Goal: Information Seeking & Learning: Compare options

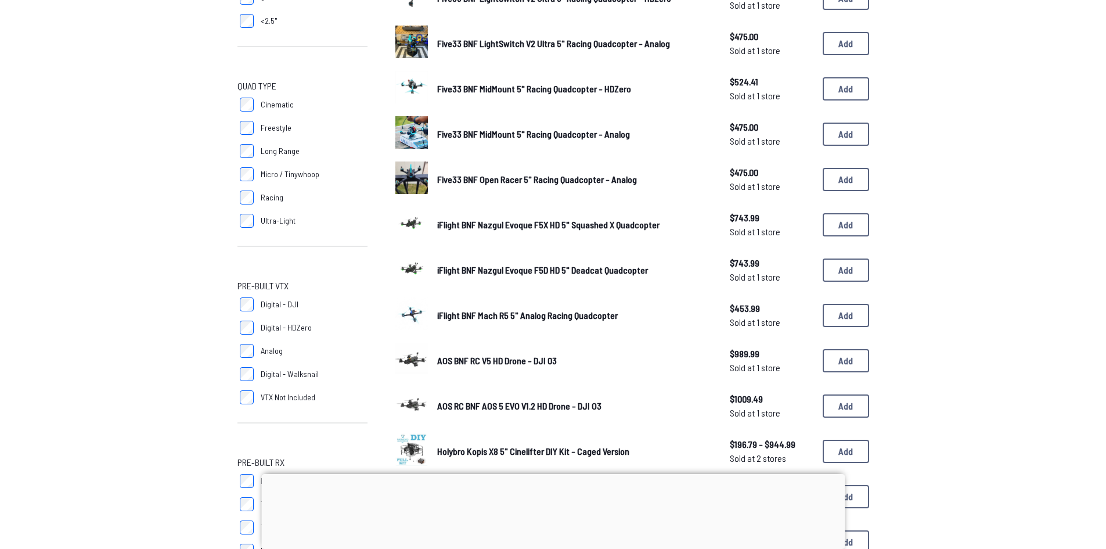
scroll to position [464, 0]
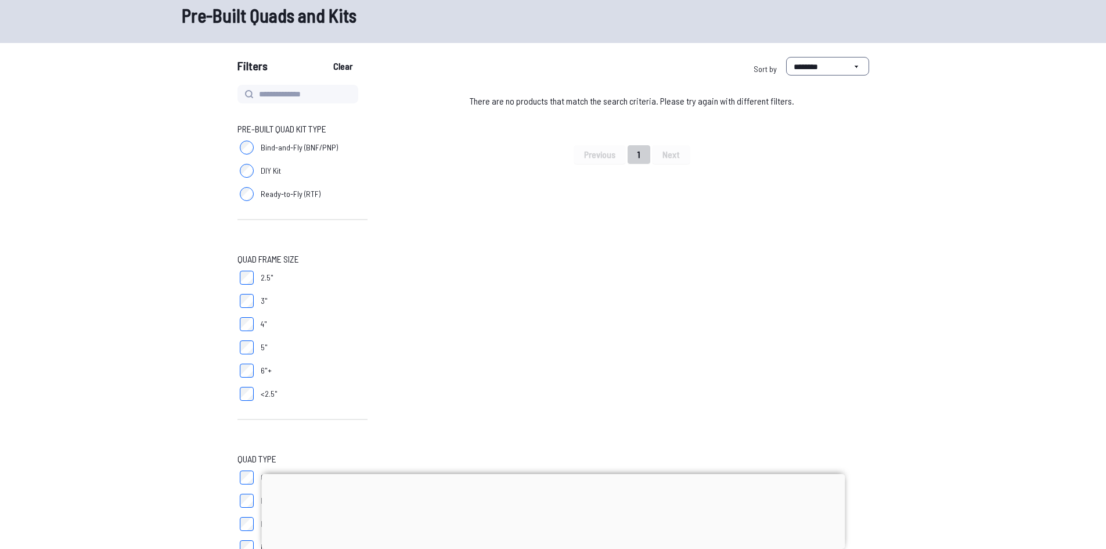
scroll to position [58, 0]
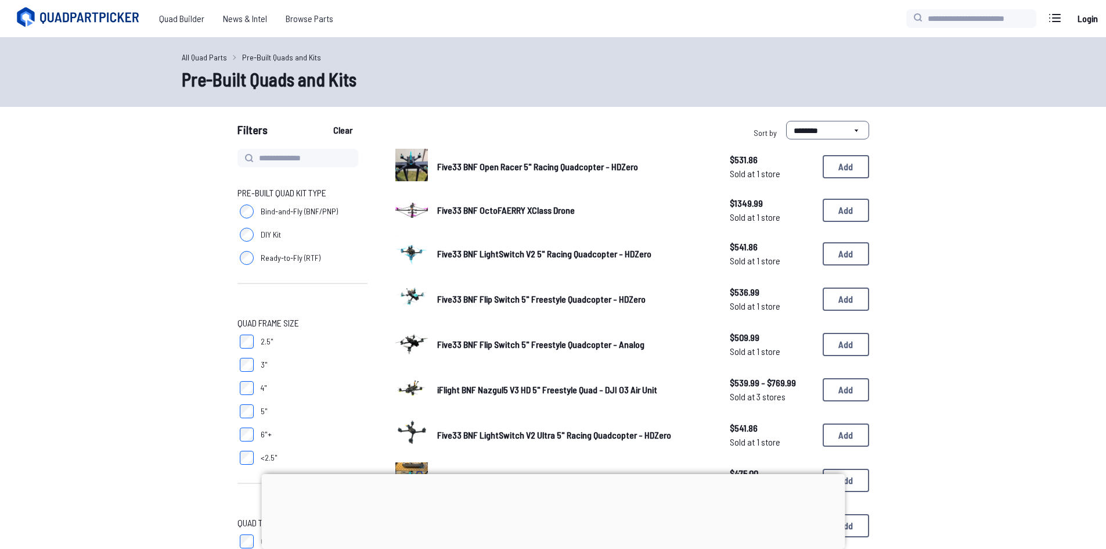
click at [258, 235] on label "DIY Kit" at bounding box center [302, 234] width 130 height 23
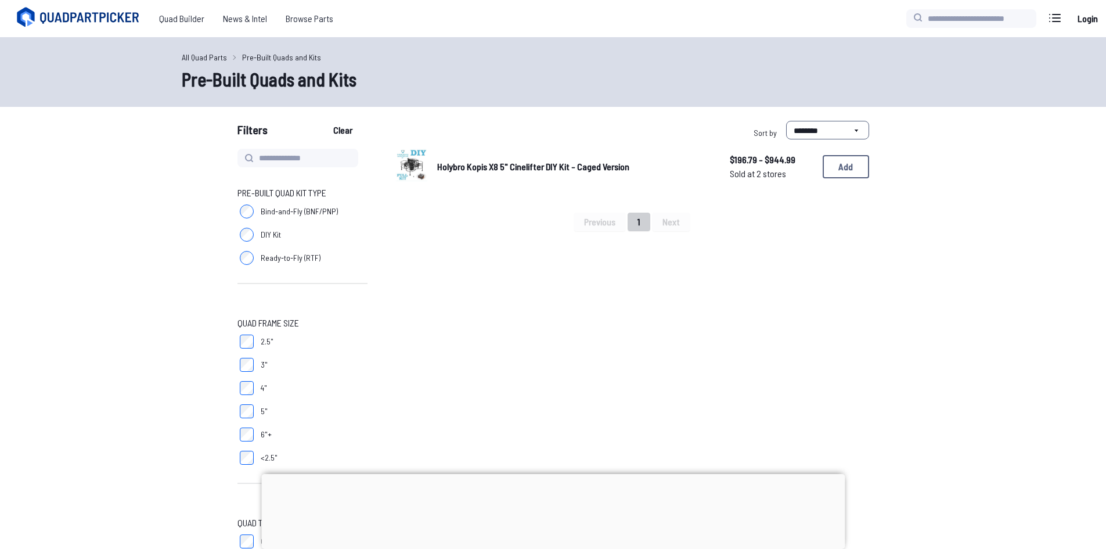
click at [273, 254] on span "Ready-to-Fly (RTF)" at bounding box center [291, 258] width 60 height 12
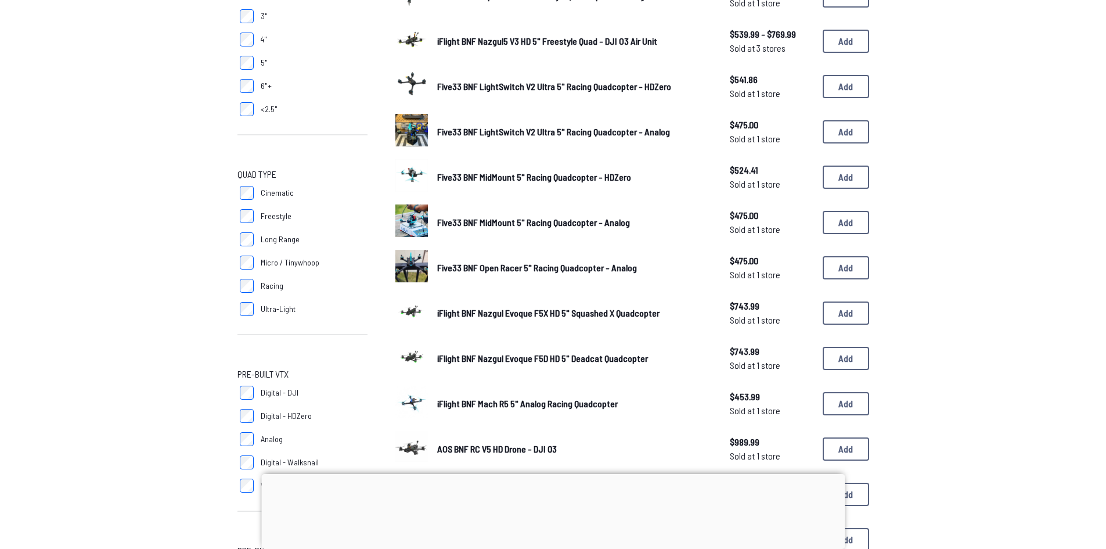
scroll to position [274, 0]
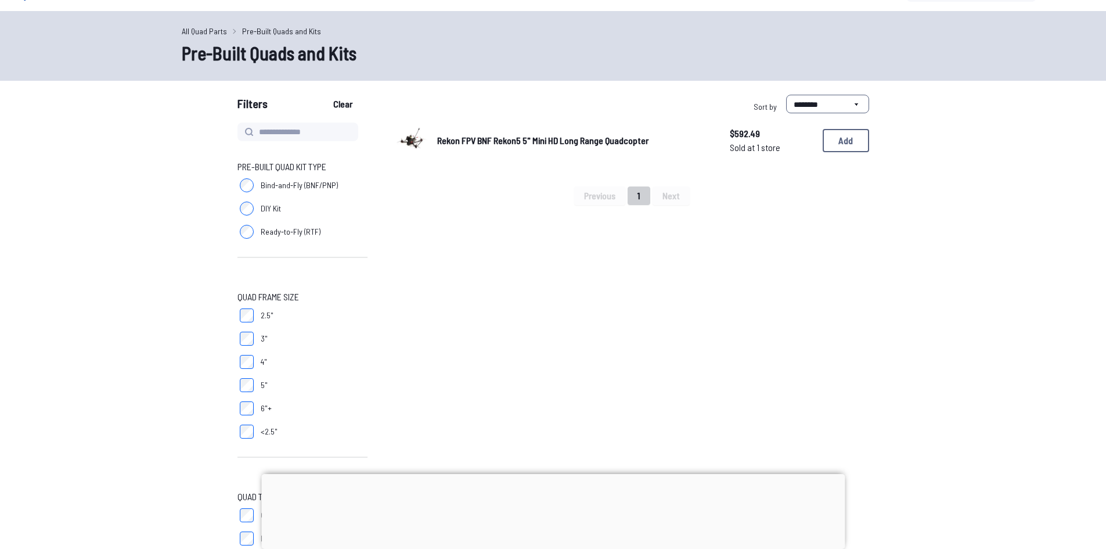
scroll to position [116, 0]
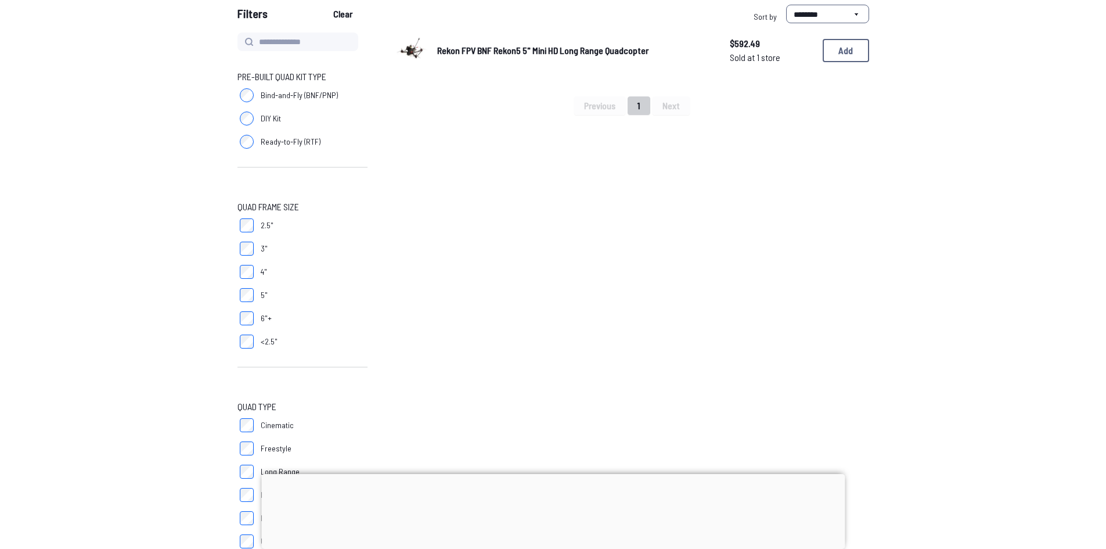
click at [254, 301] on label "5"" at bounding box center [302, 294] width 130 height 23
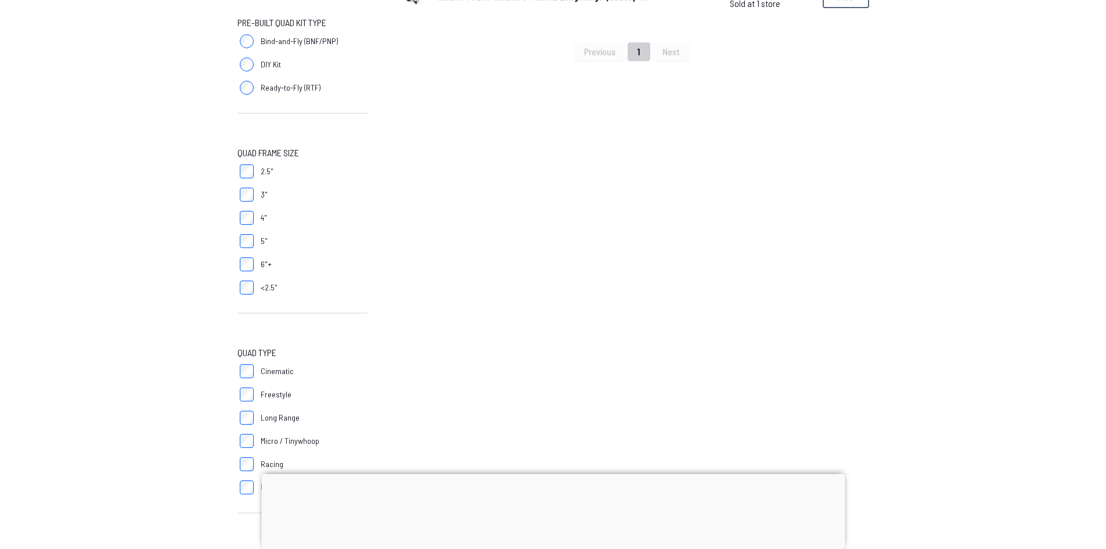
scroll to position [174, 0]
click at [243, 235] on div "Pre-Built Quad Kit Type Bind-and-Fly (BNF/PNP) DIY Kit Ready-to-Fly (RTF) Quad …" at bounding box center [302, 434] width 130 height 920
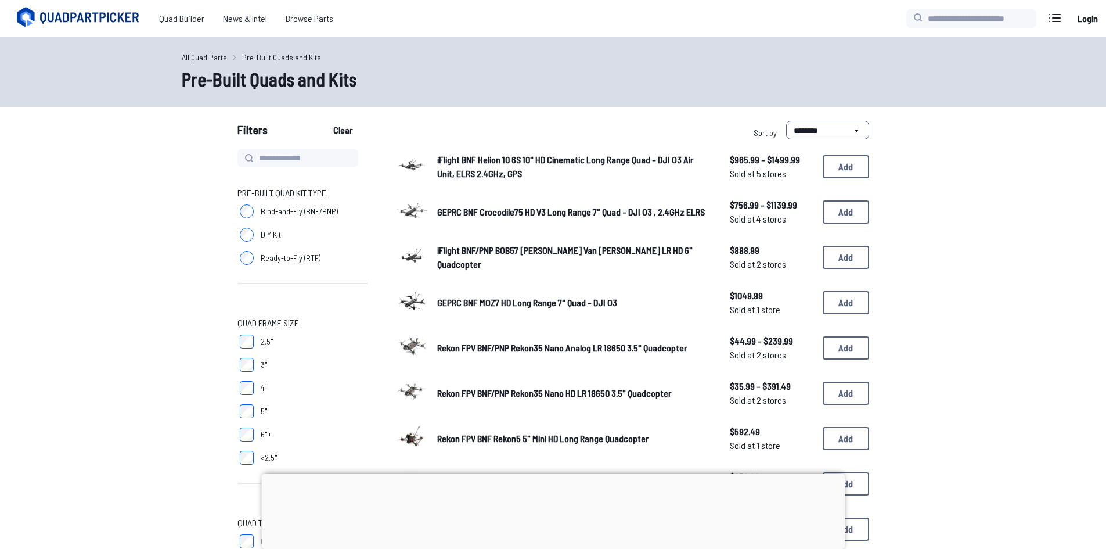
click at [255, 410] on label "5"" at bounding box center [302, 410] width 130 height 23
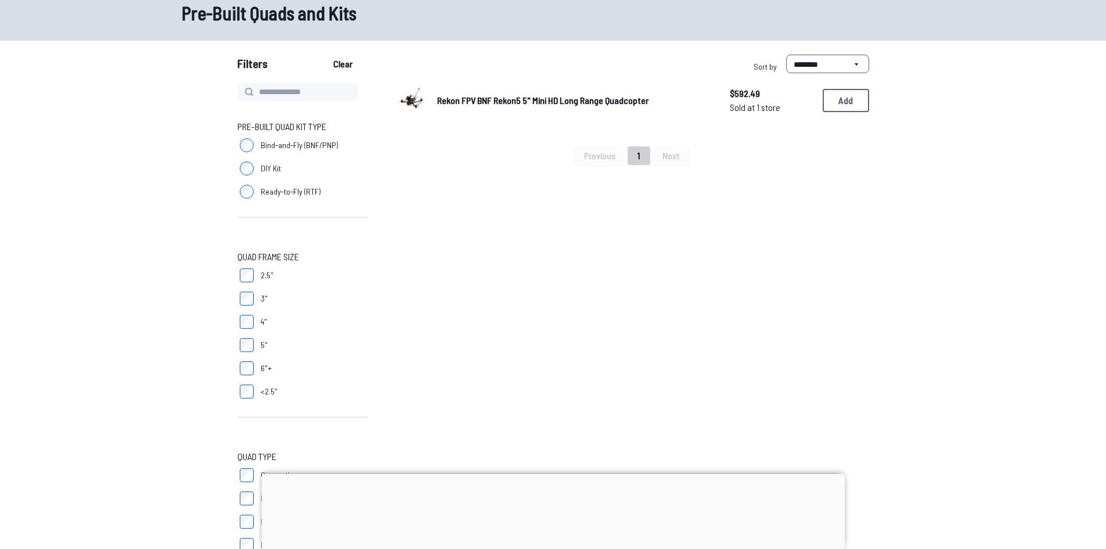
scroll to position [116, 0]
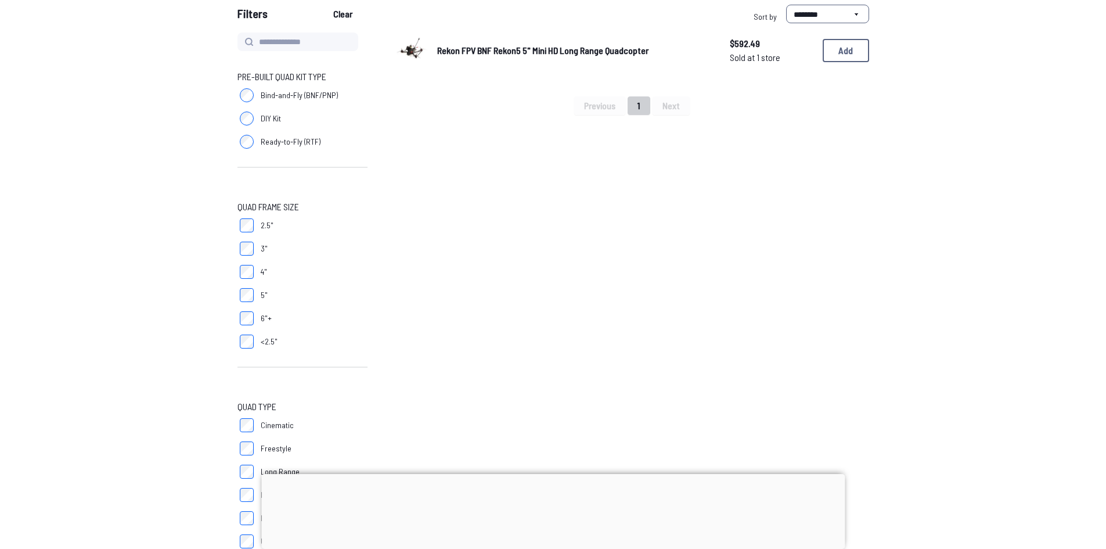
drag, startPoint x: 254, startPoint y: 475, endPoint x: 253, endPoint y: 468, distance: 7.2
click at [254, 474] on label "Long Range" at bounding box center [302, 471] width 130 height 23
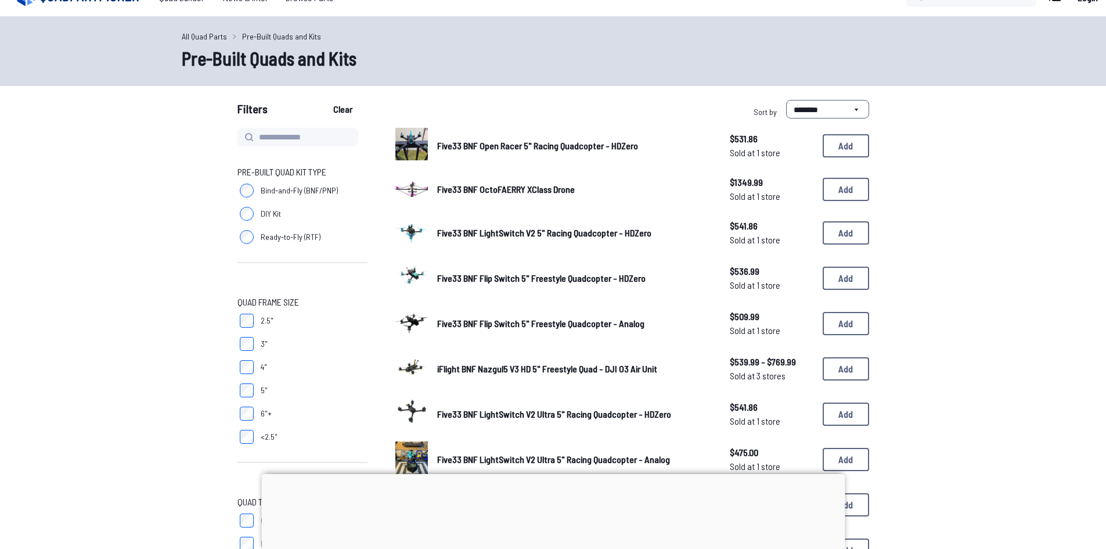
scroll to position [116, 0]
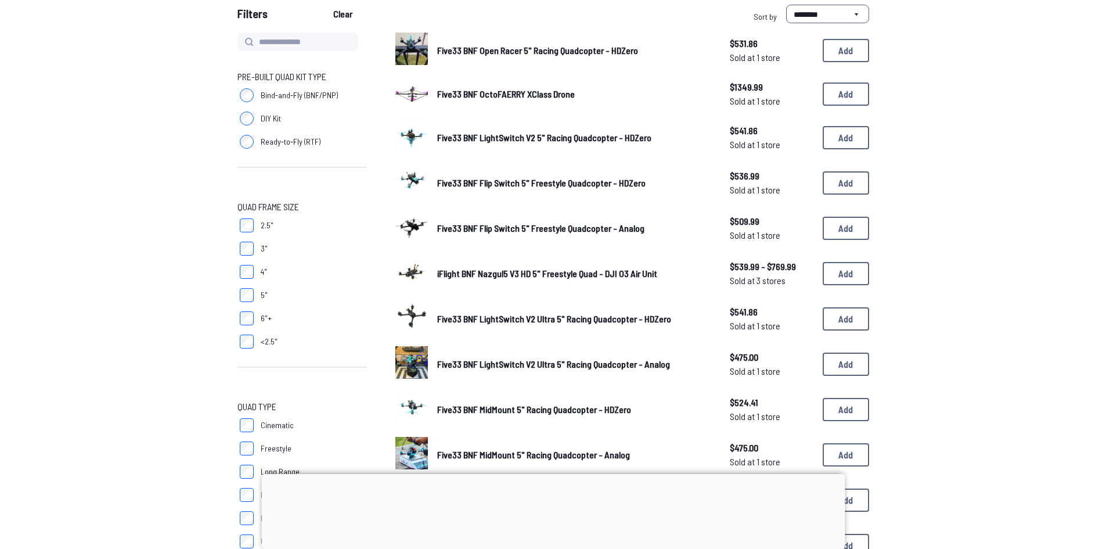
click at [254, 439] on label "Freestyle" at bounding box center [302, 448] width 130 height 23
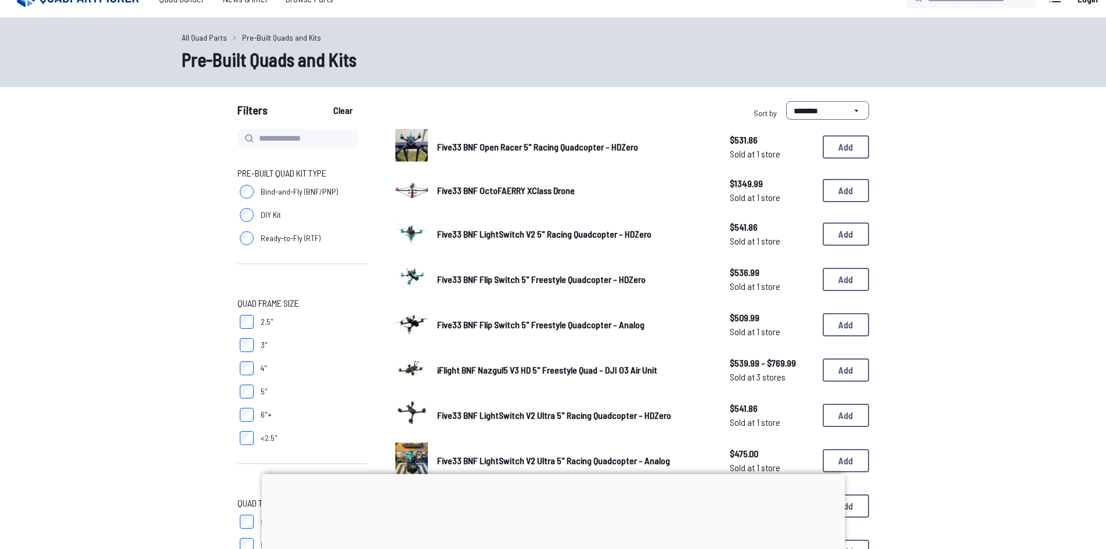
scroll to position [58, 0]
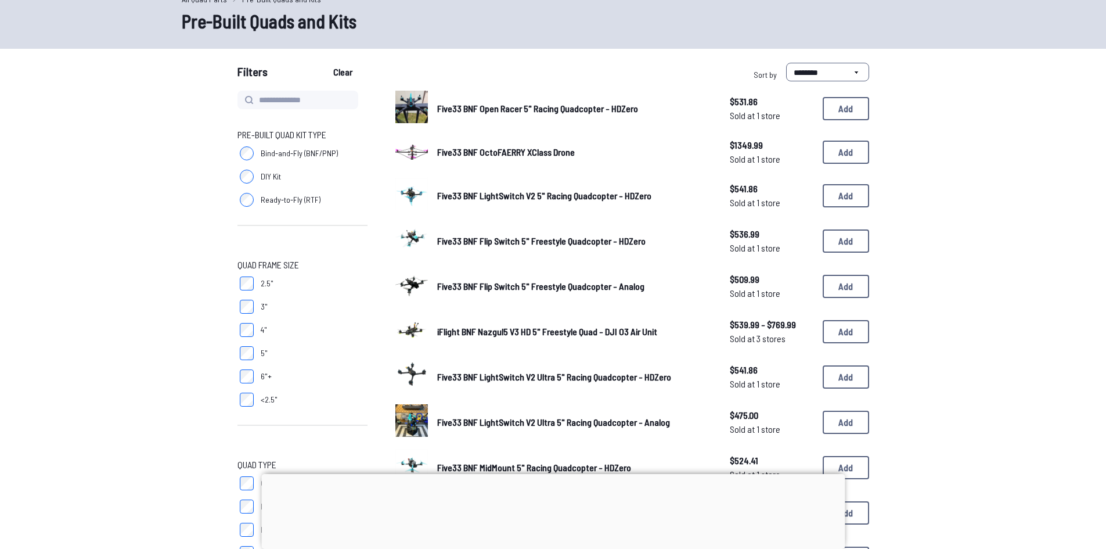
click at [249, 475] on label "Cinematic" at bounding box center [302, 482] width 130 height 23
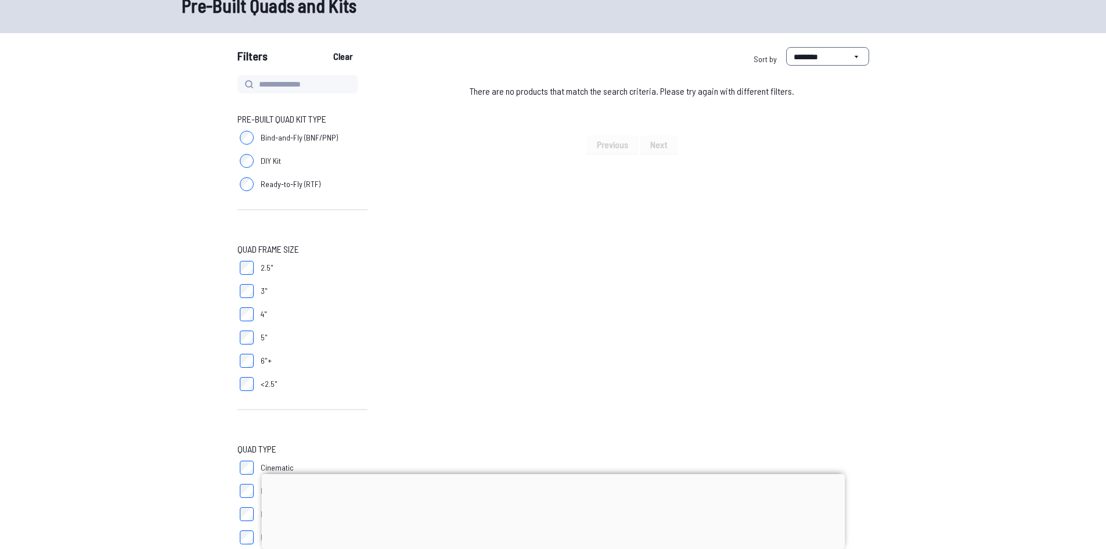
scroll to position [116, 0]
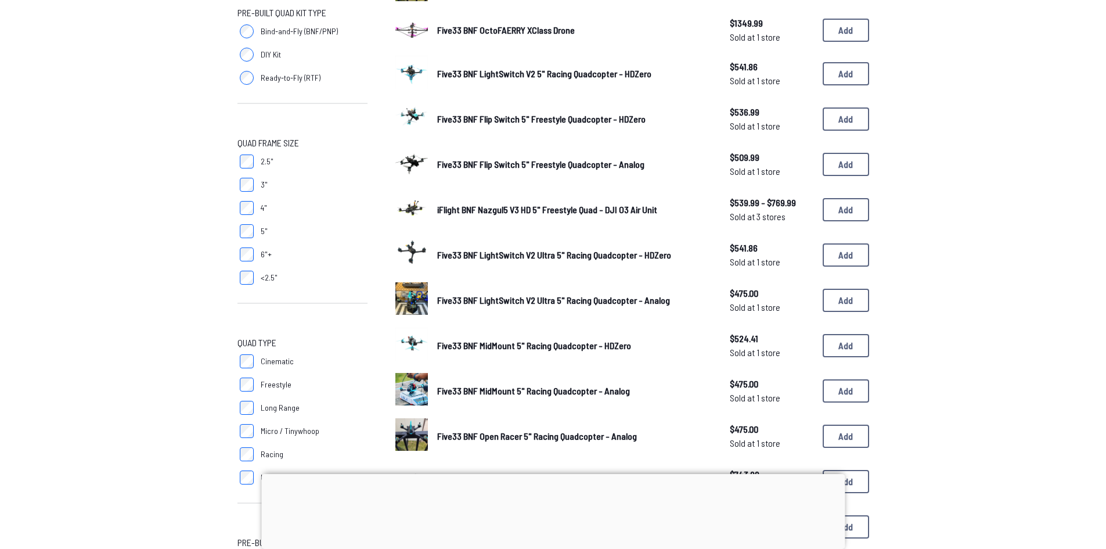
scroll to position [174, 0]
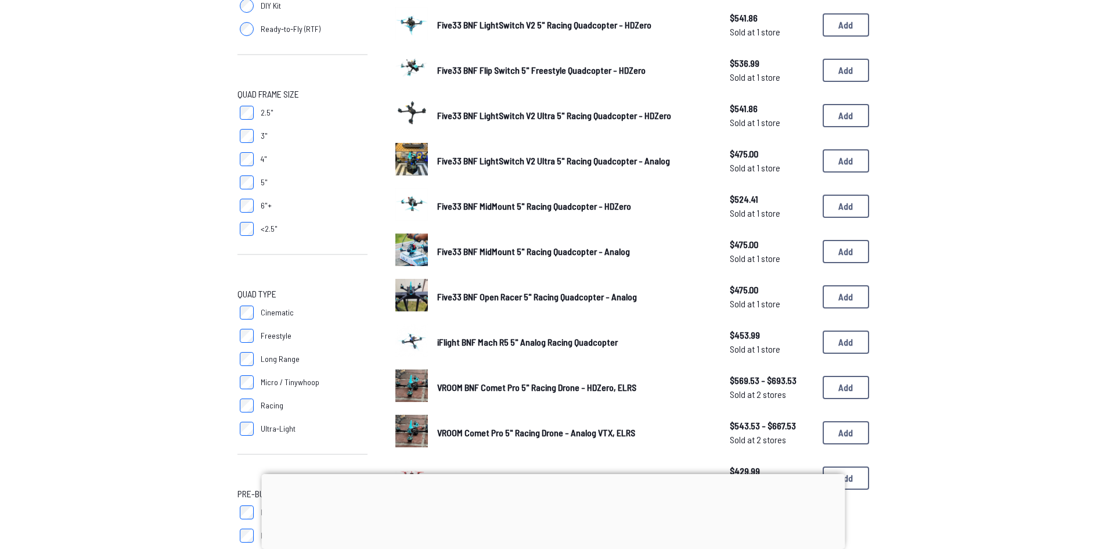
scroll to position [232, 0]
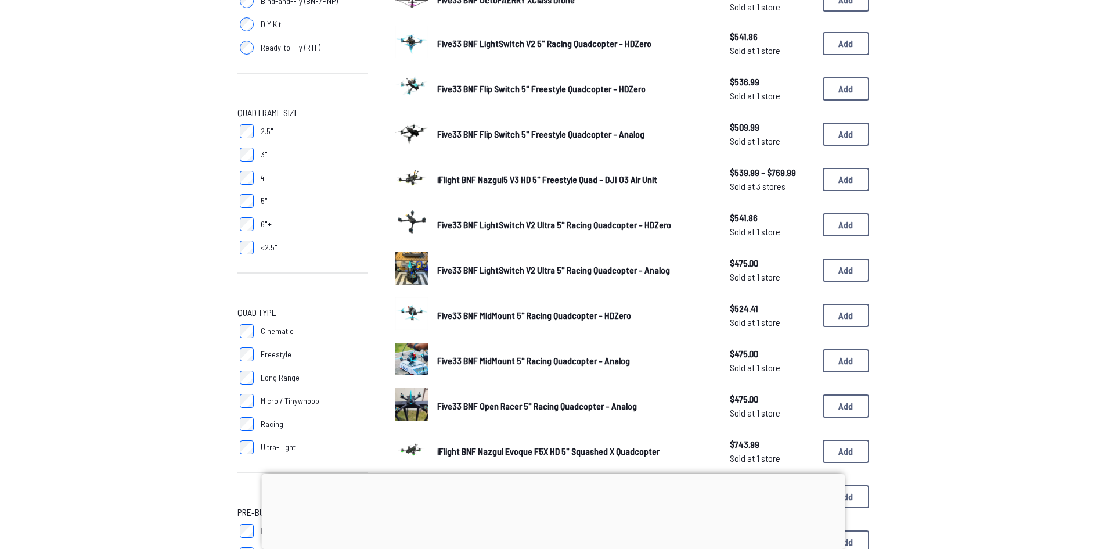
scroll to position [232, 0]
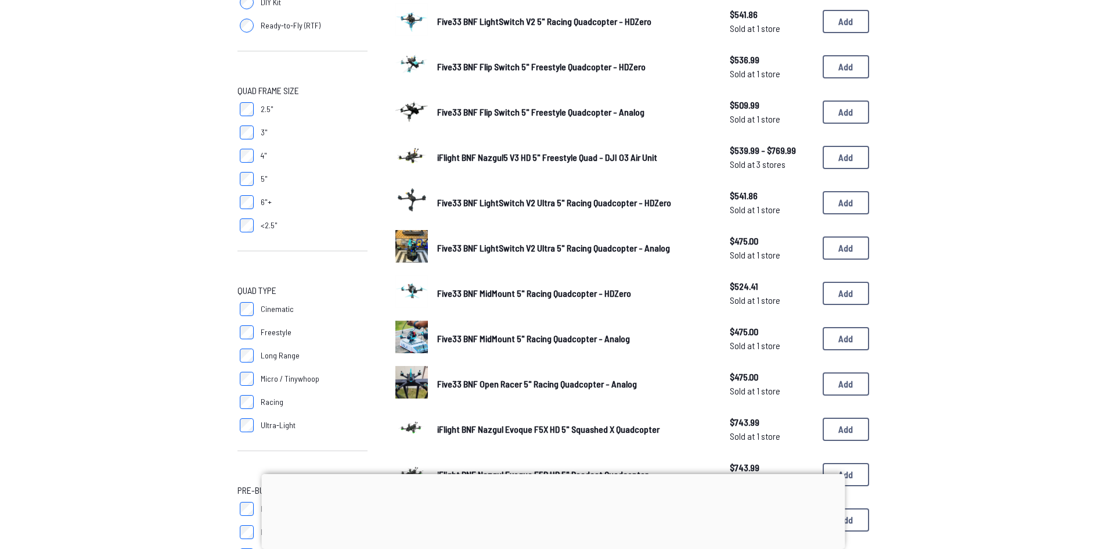
click at [247, 340] on label "Freestyle" at bounding box center [302, 331] width 130 height 23
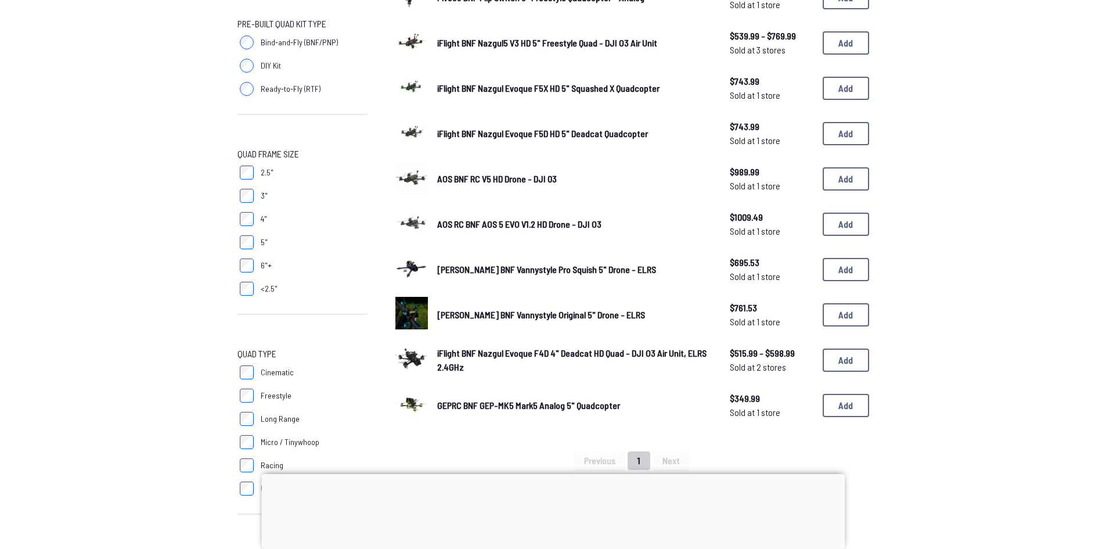
scroll to position [174, 0]
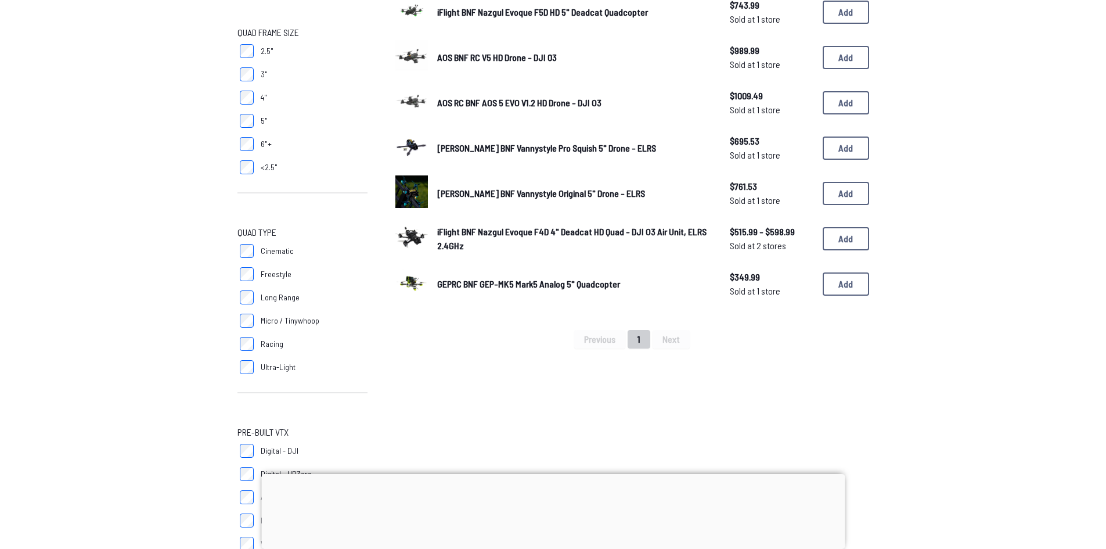
click at [251, 263] on label "Freestyle" at bounding box center [302, 273] width 130 height 23
